Goal: Navigation & Orientation: Understand site structure

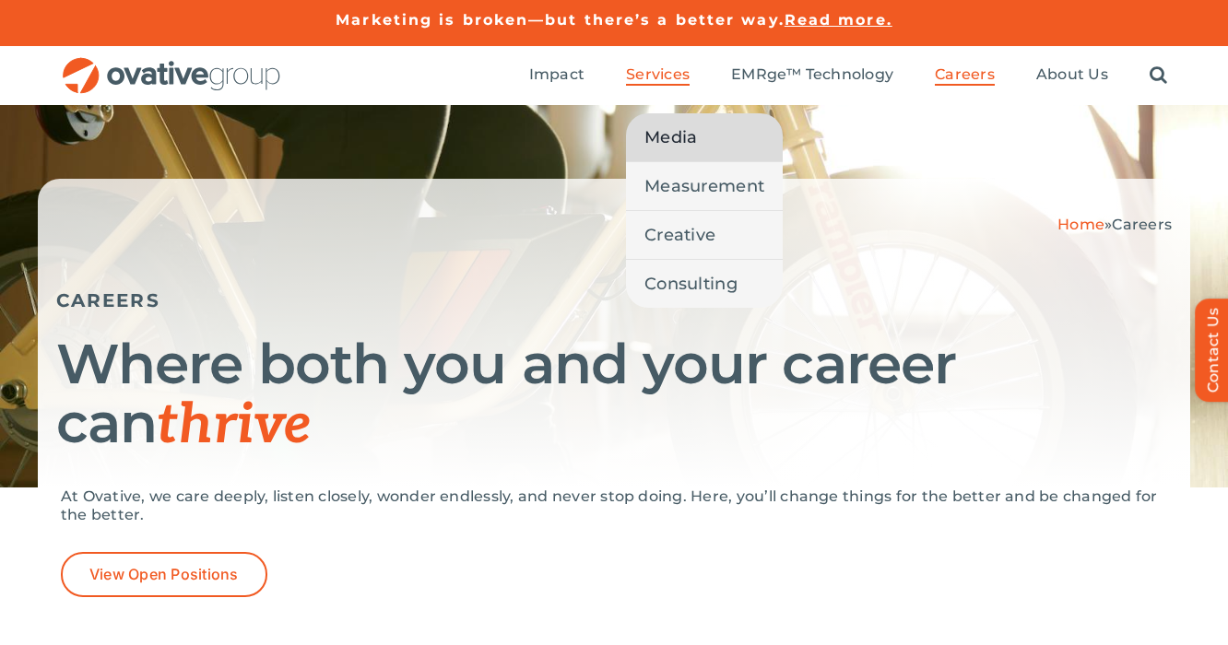
click at [676, 114] on link "Media" at bounding box center [704, 137] width 157 height 48
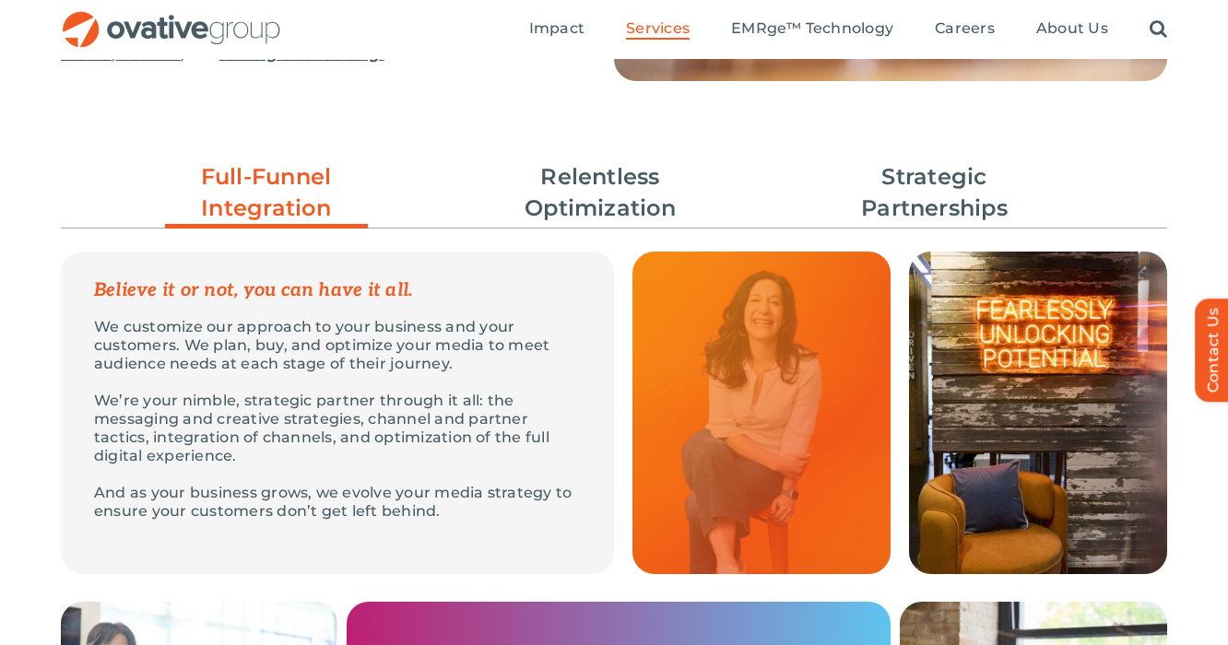
scroll to position [203, 0]
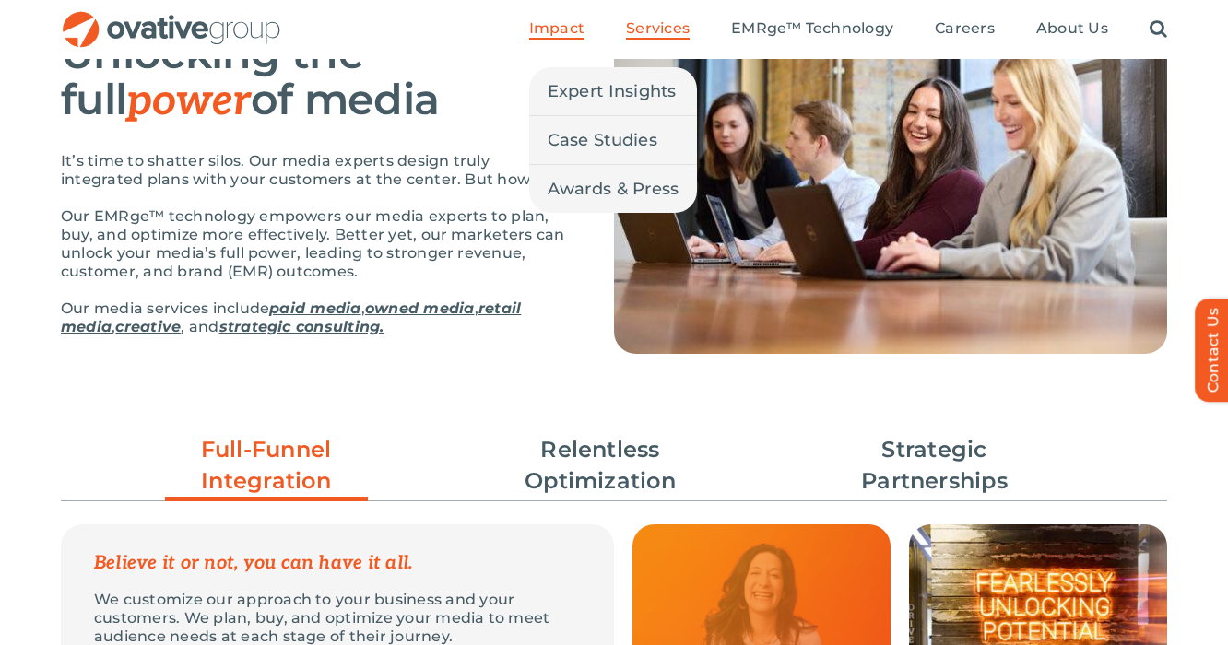
click at [568, 25] on span "Impact" at bounding box center [556, 28] width 55 height 18
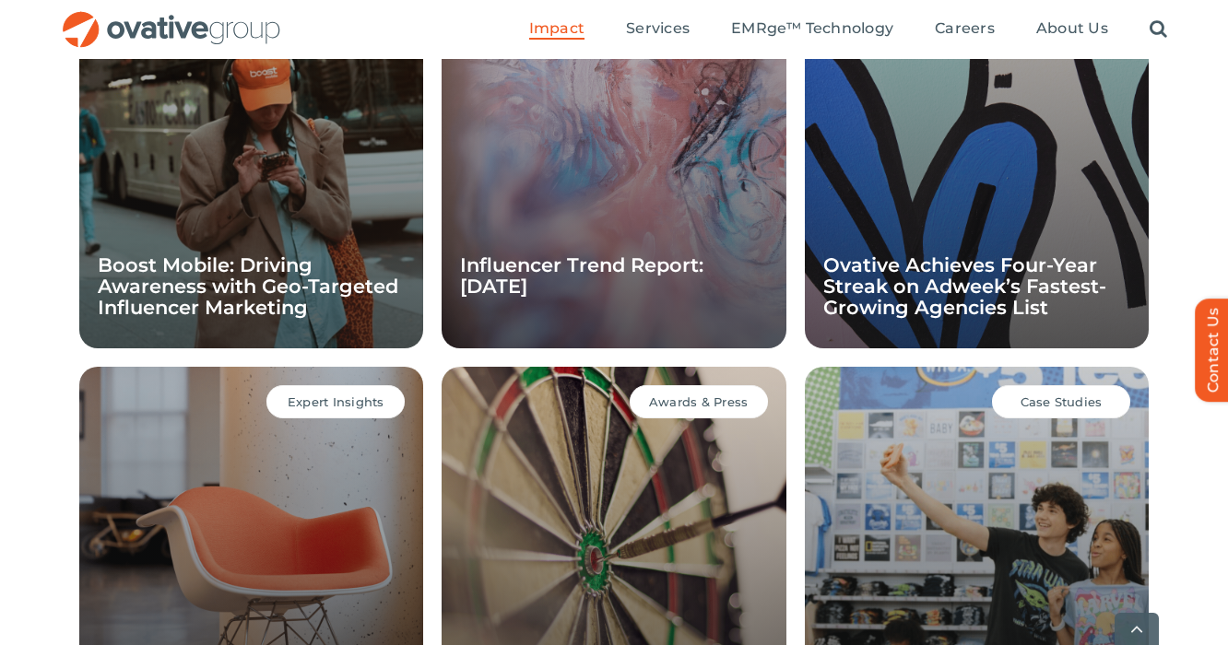
scroll to position [1698, 0]
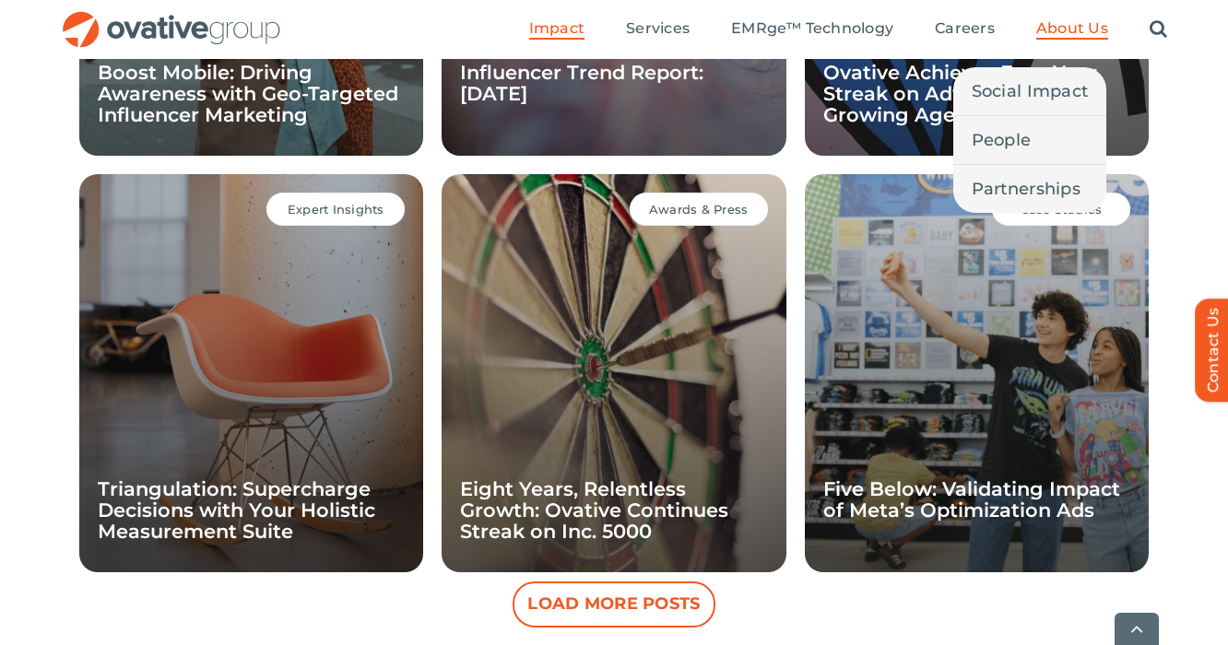
click at [1068, 37] on span "About Us" at bounding box center [1072, 28] width 72 height 18
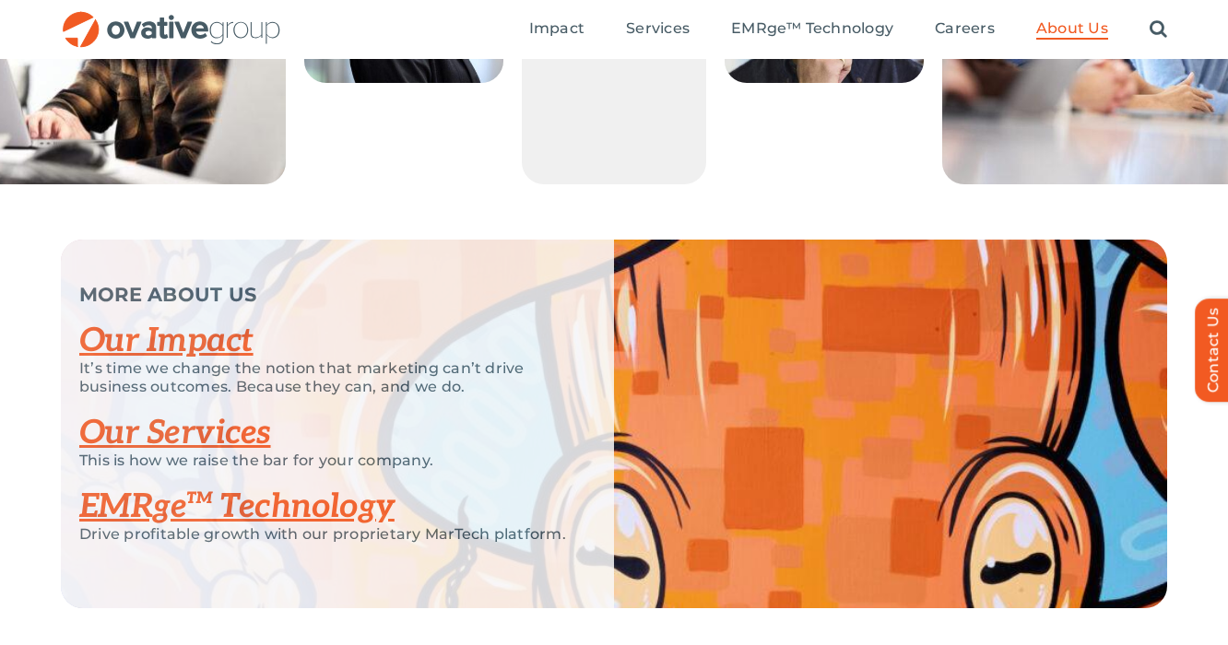
scroll to position [3502, 0]
